Goal: Navigation & Orientation: Understand site structure

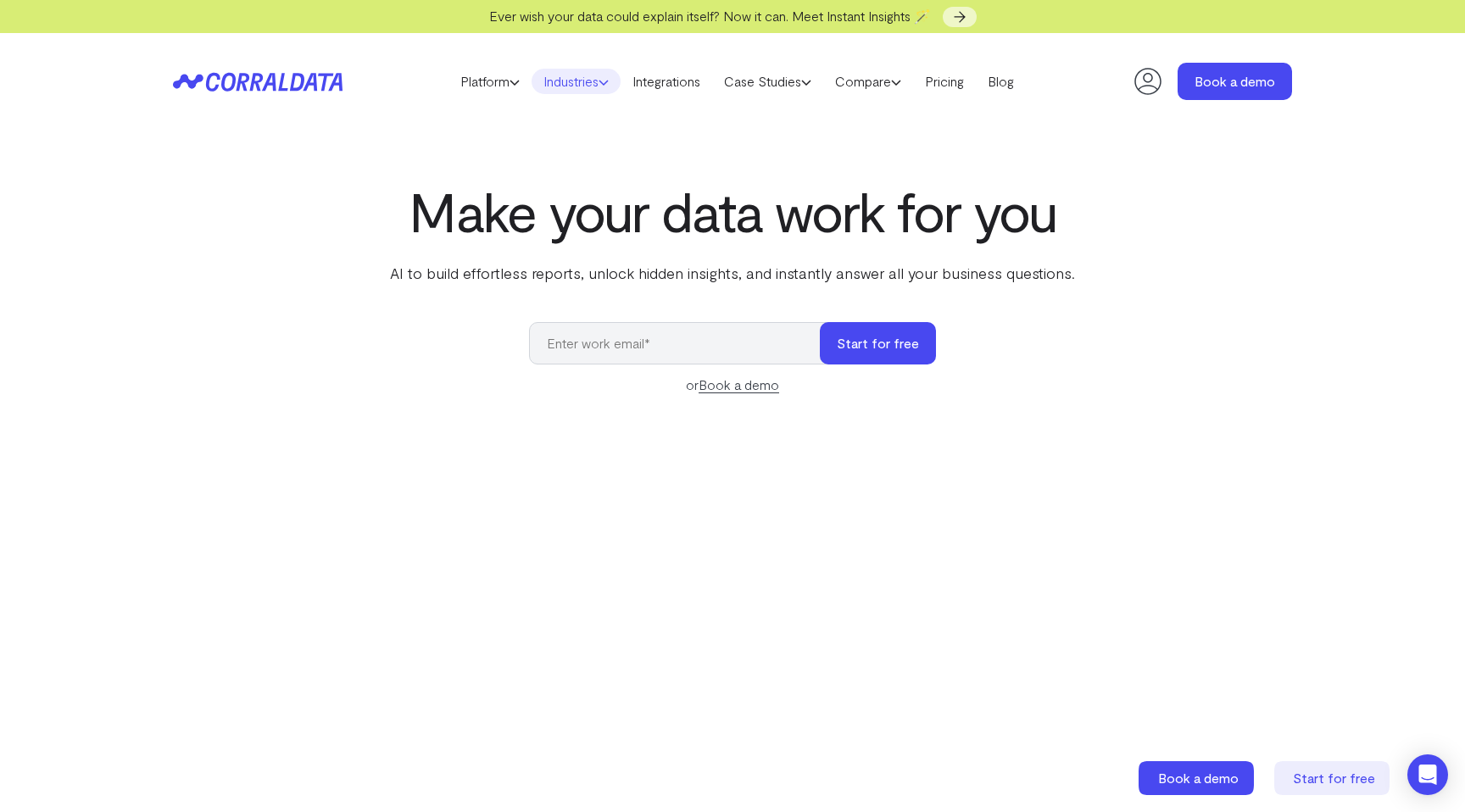
click at [574, 82] on link "Industries" at bounding box center [576, 82] width 89 height 25
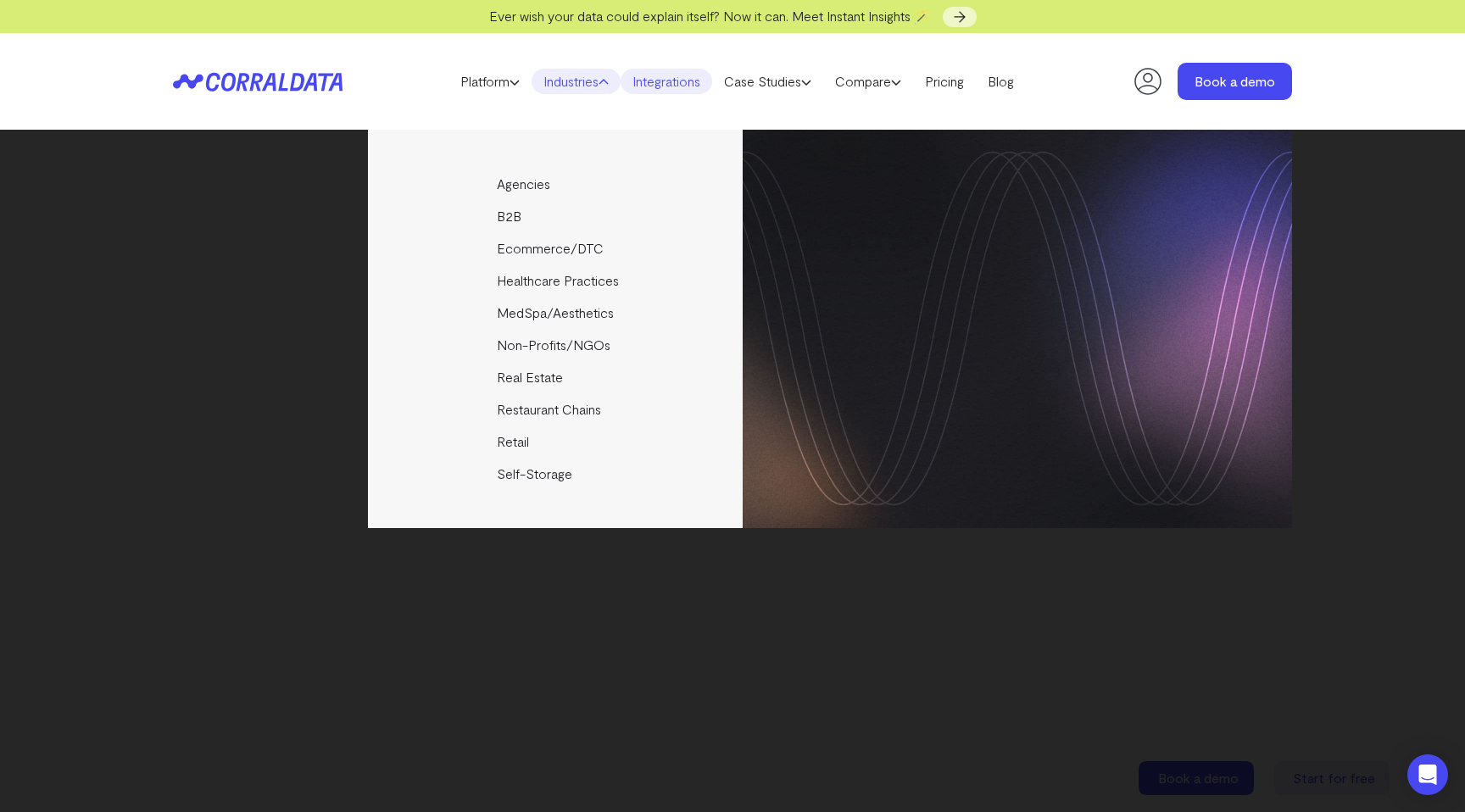
click at [668, 82] on link "Integrations" at bounding box center [666, 82] width 92 height 25
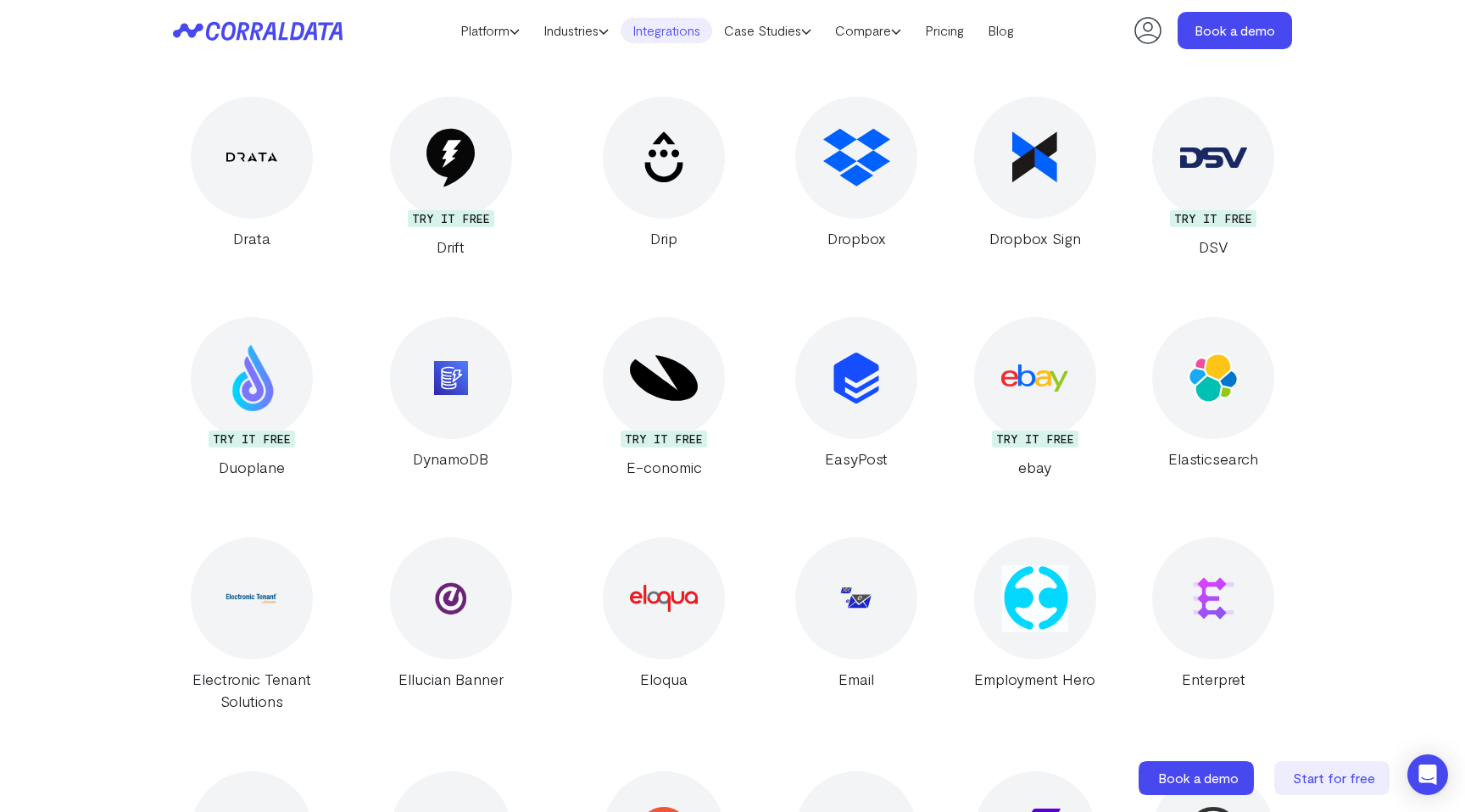
scroll to position [8650, 0]
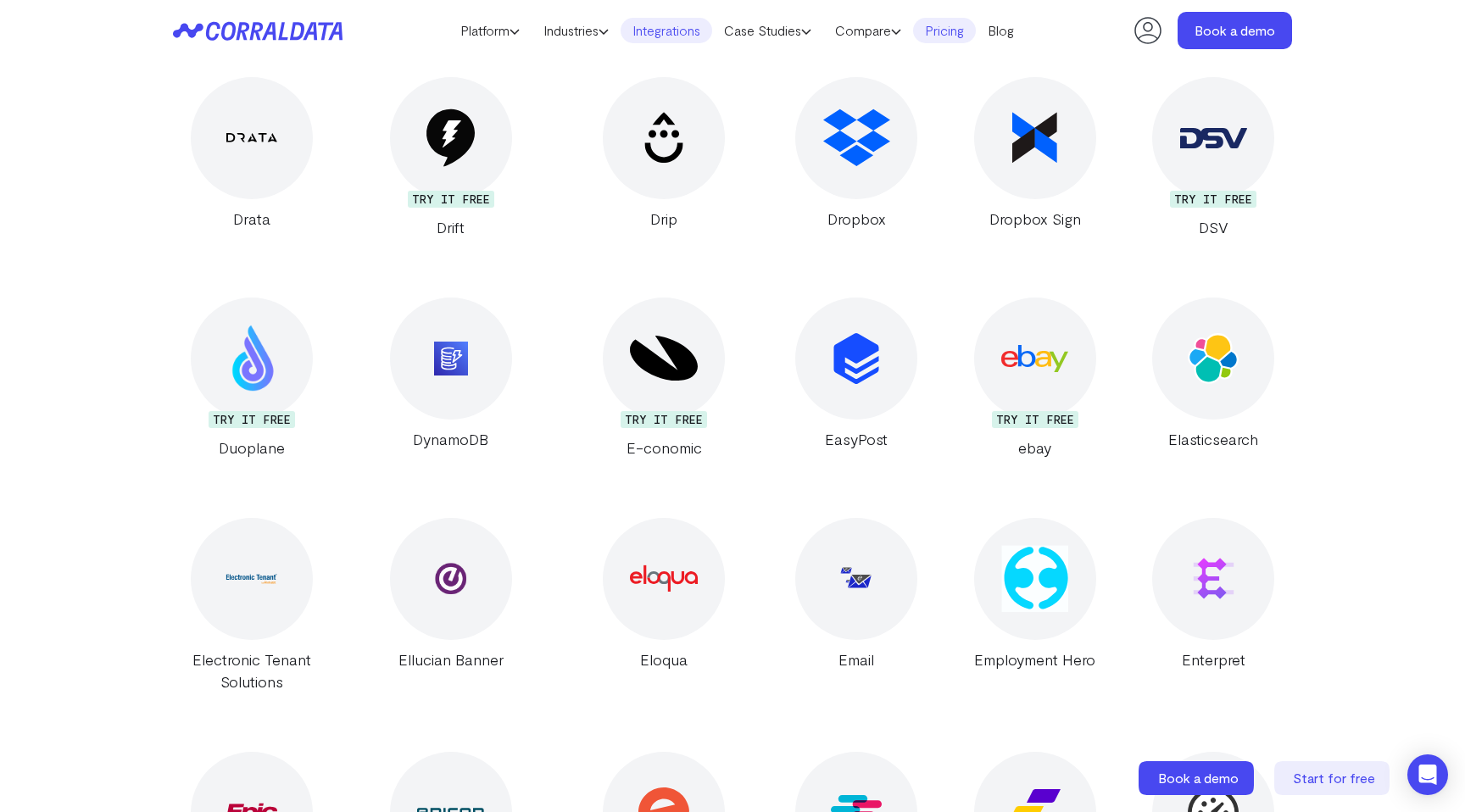
click at [961, 34] on link "Pricing" at bounding box center [944, 31] width 63 height 25
